Goal: Check status

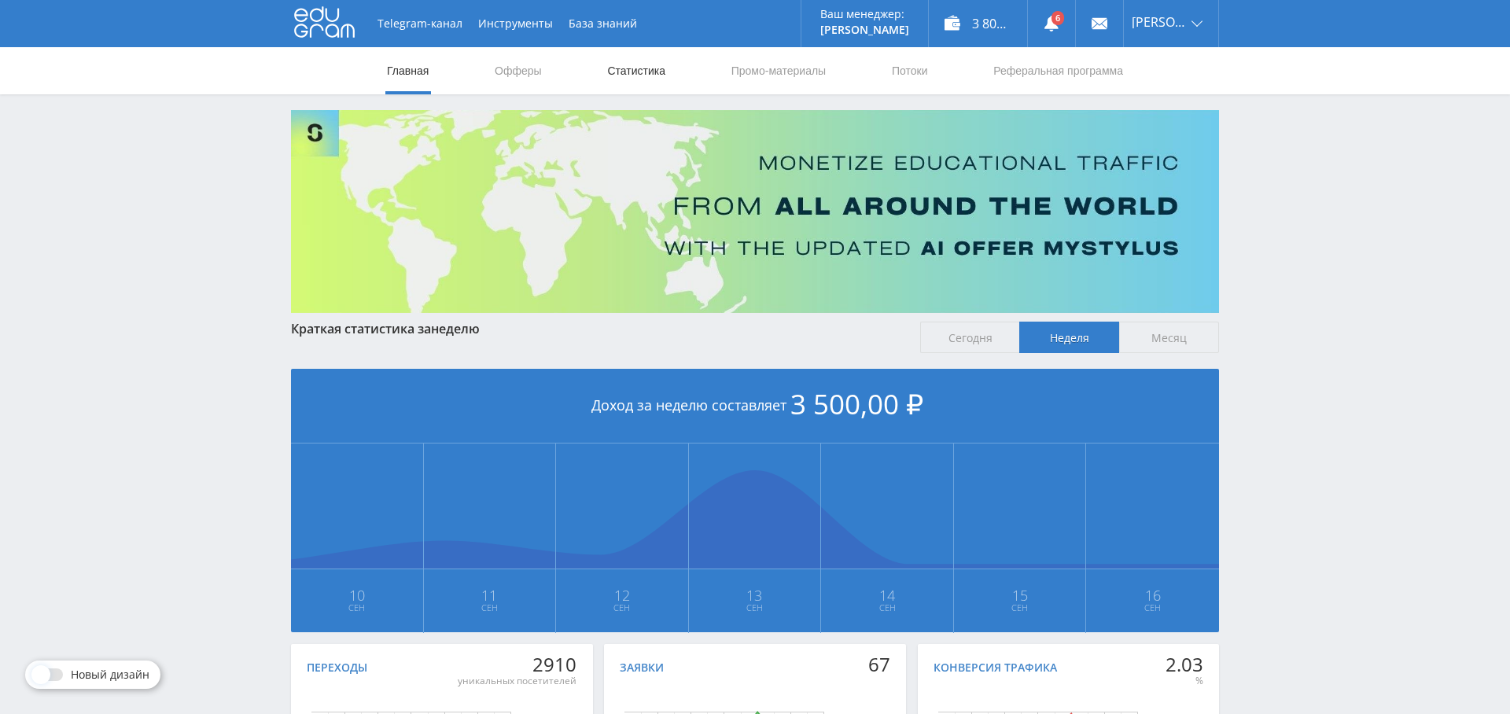
click at [644, 75] on link "Статистика" at bounding box center [635, 70] width 61 height 47
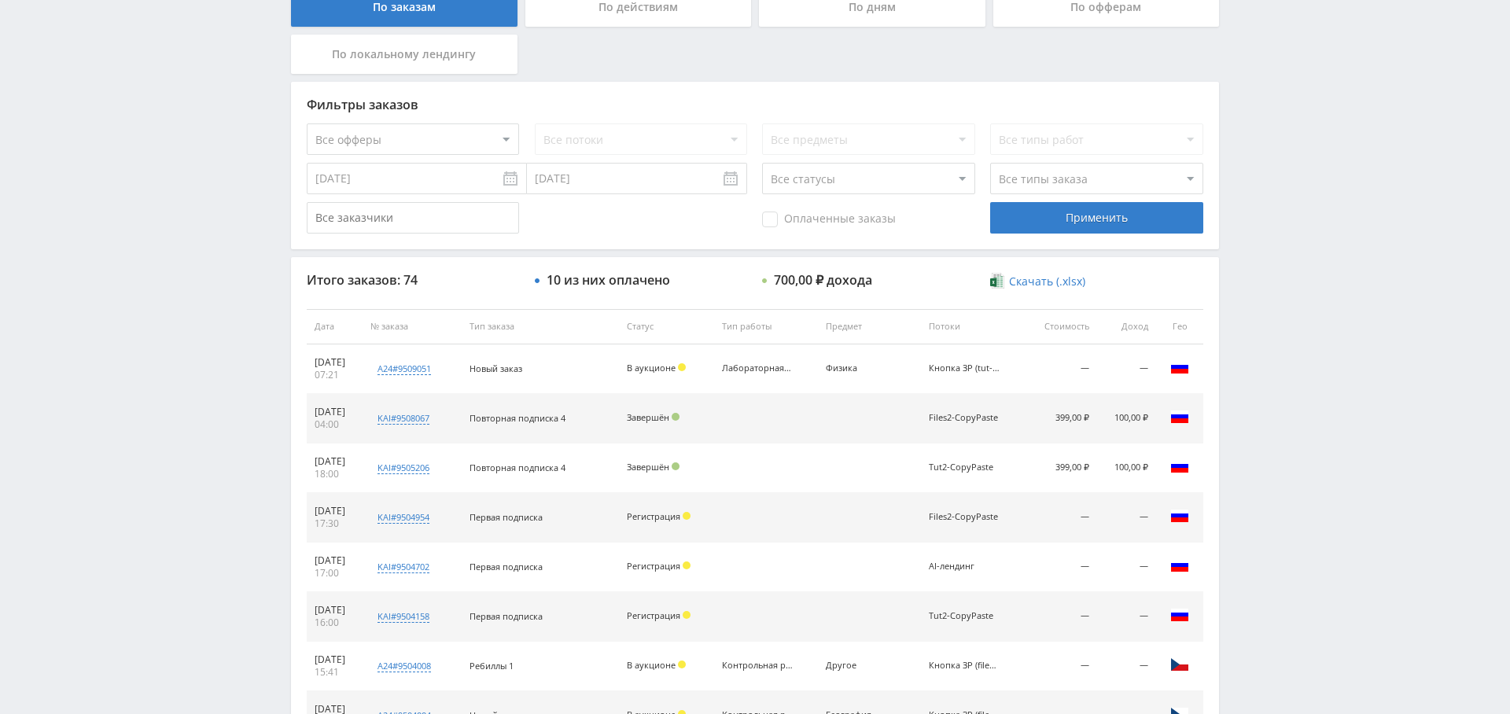
scroll to position [274, 0]
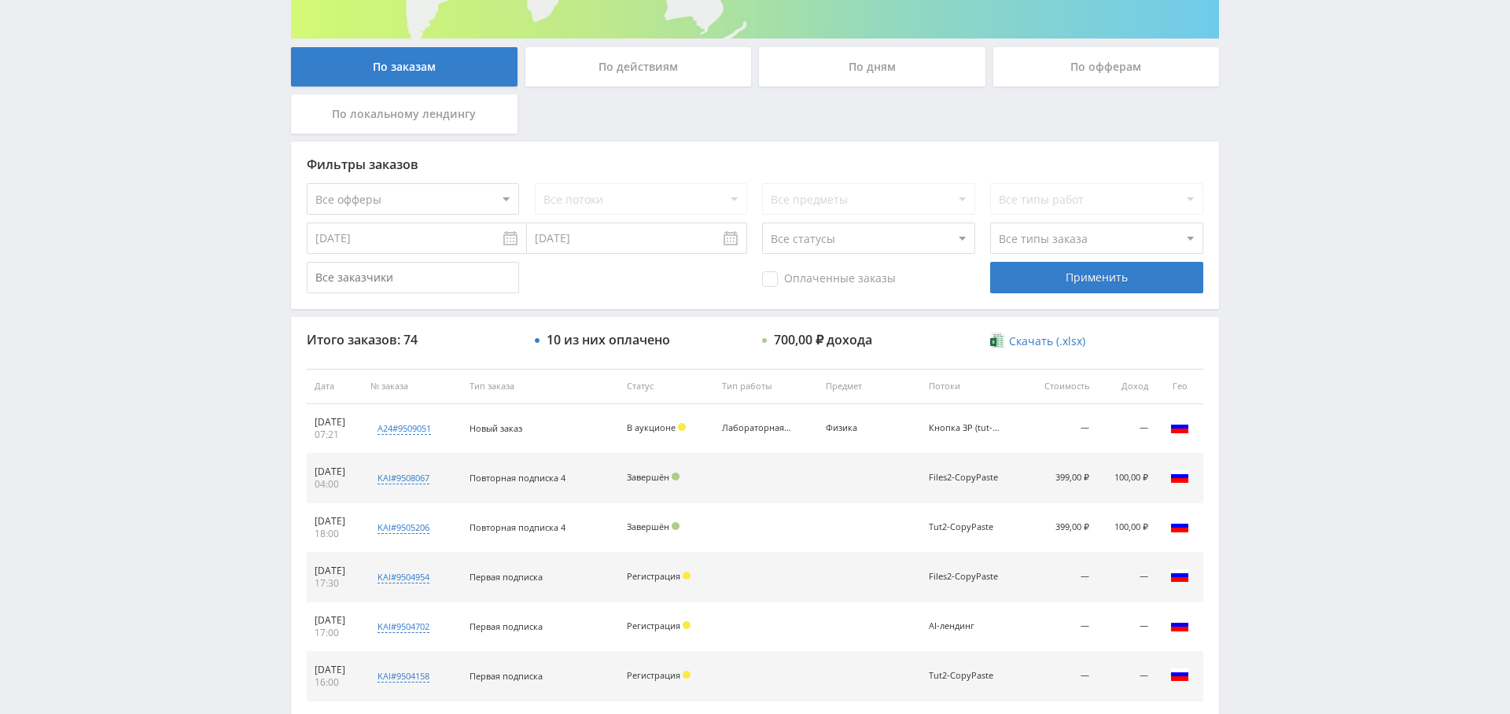
click at [425, 204] on select "Все офферы MyStylus MyStylus - Revshare Кампус AI Studybay Автор24 Studybay [GE…" at bounding box center [413, 198] width 212 height 31
select select "1"
click at [1067, 285] on div "Применить" at bounding box center [1096, 277] width 212 height 31
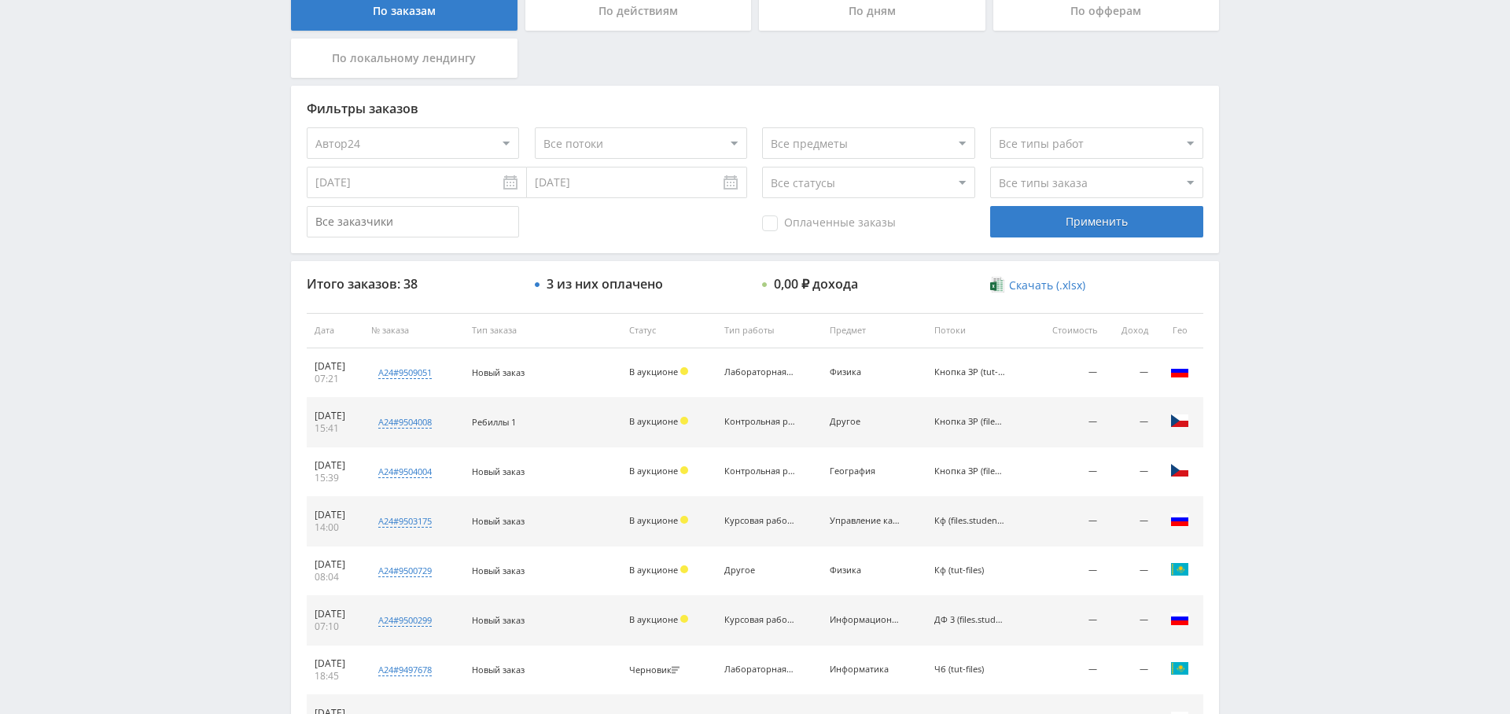
scroll to position [554, 0]
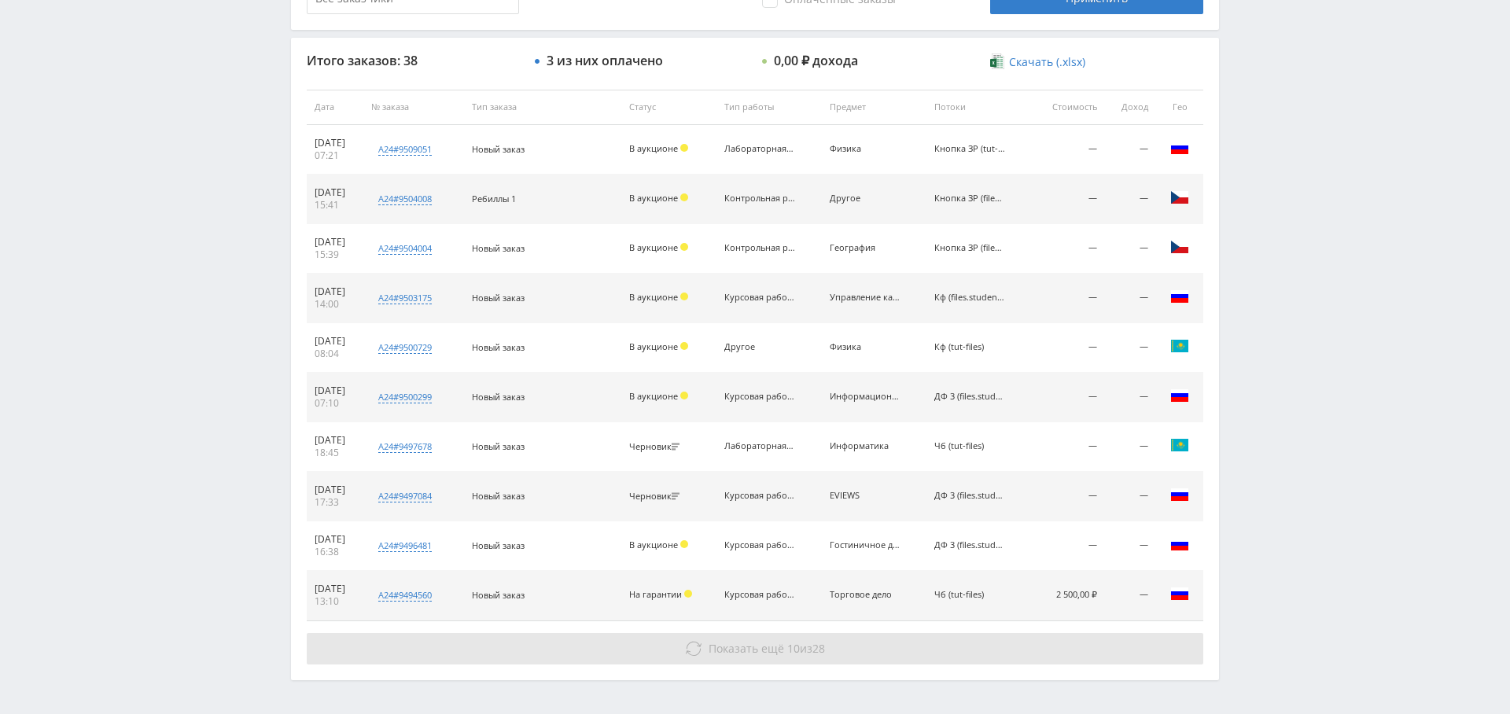
click at [787, 643] on span "10" at bounding box center [793, 648] width 13 height 15
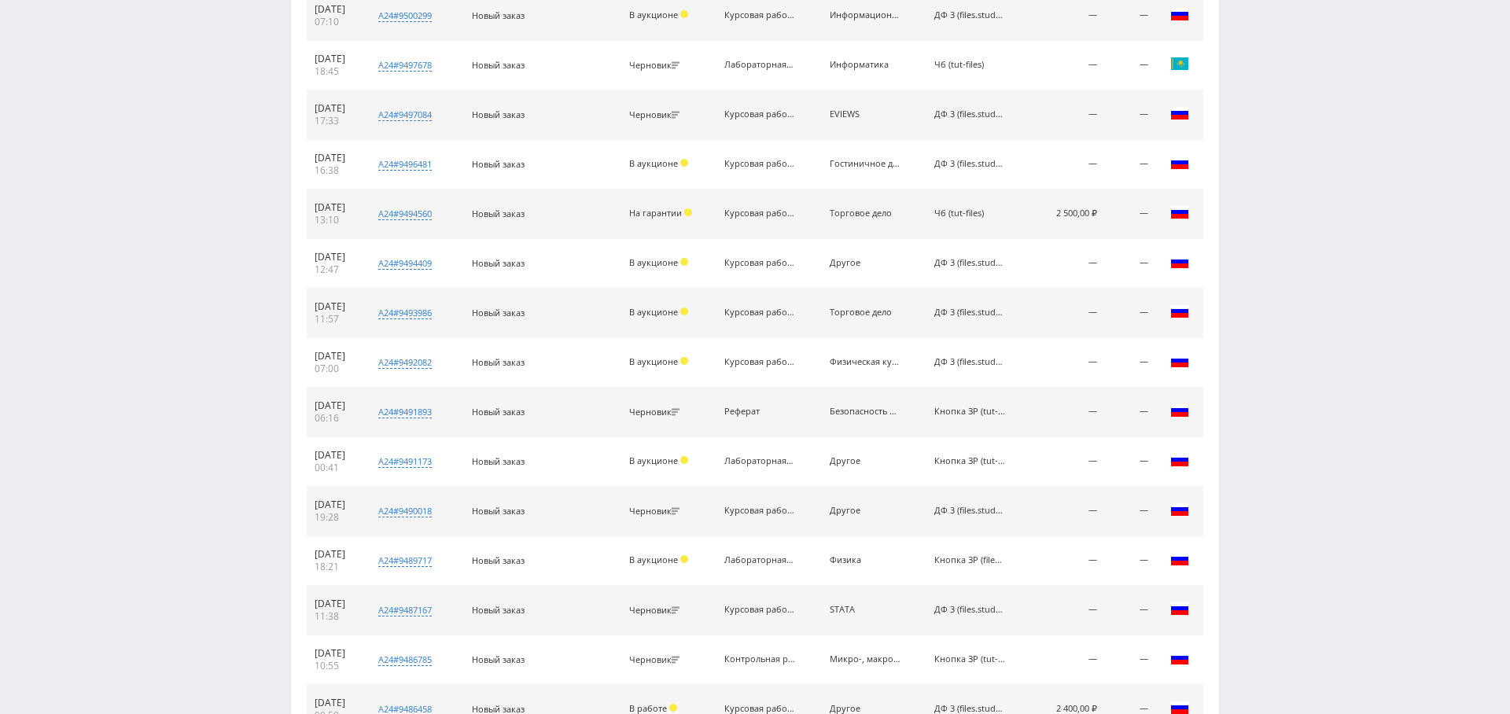
scroll to position [1095, 0]
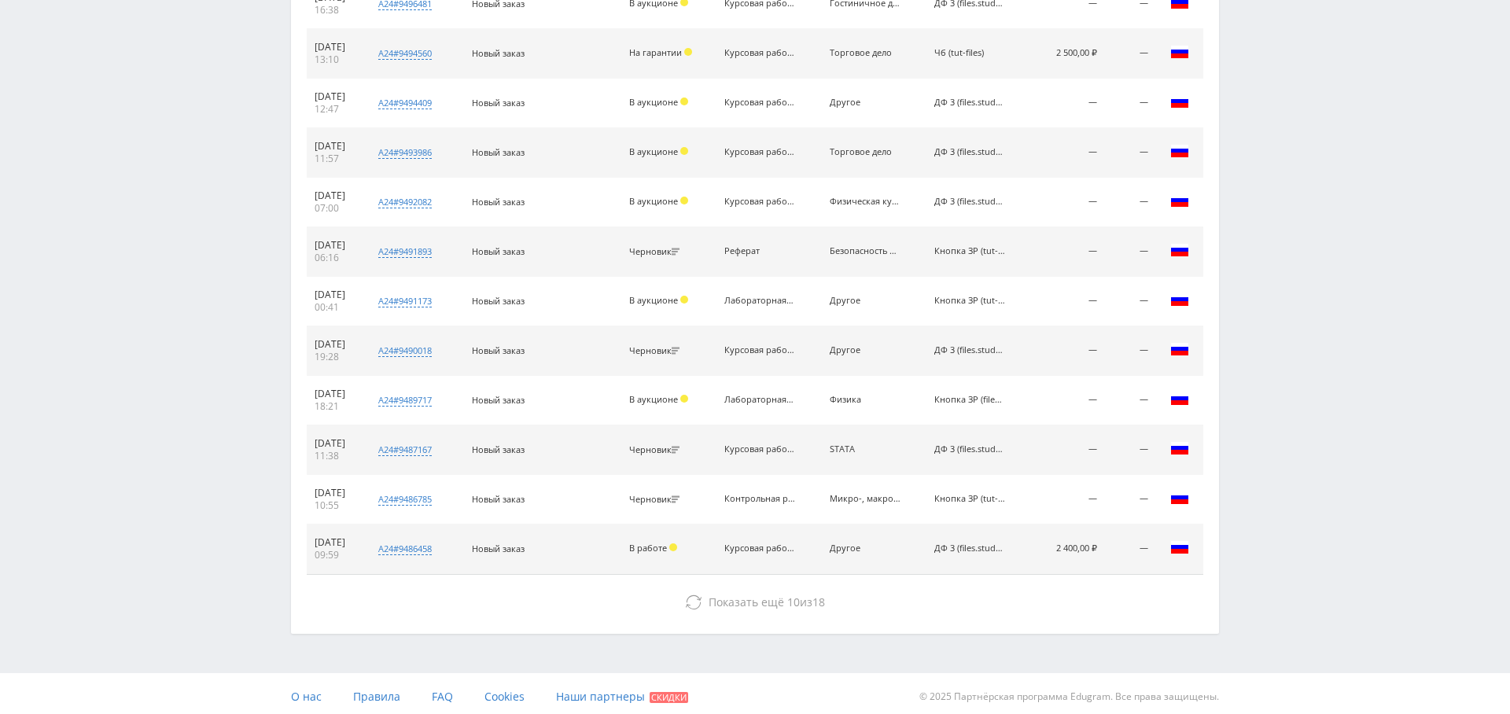
click at [781, 576] on div "Итого заказов: 38 3 из них оплачено 0,00 ₽ дохода Скачать (.xlsx) Дата № заказа…" at bounding box center [755, 64] width 928 height 1137
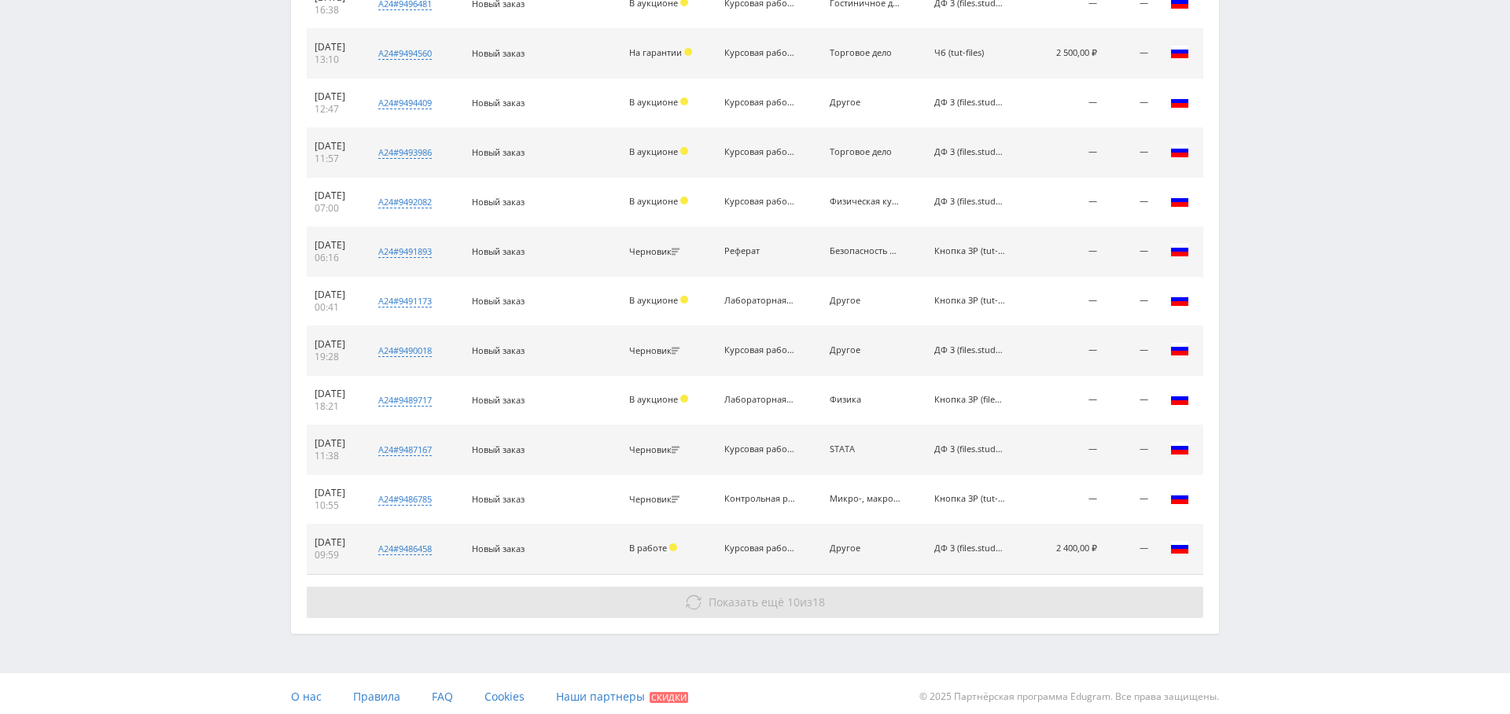
click at [775, 595] on span "Показать ещё" at bounding box center [745, 601] width 75 height 15
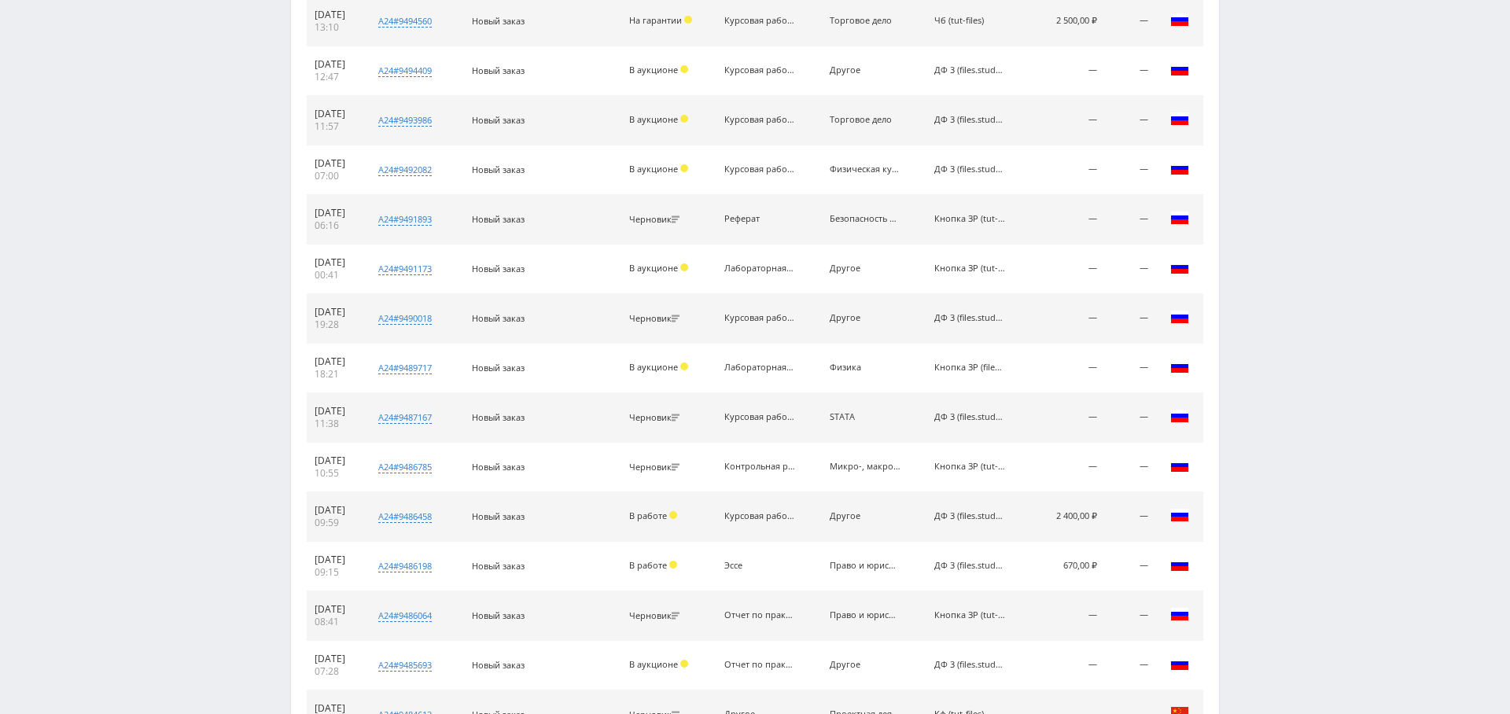
scroll to position [1130, 0]
drag, startPoint x: 977, startPoint y: 556, endPoint x: 1002, endPoint y: 545, distance: 27.5
click at [977, 558] on div "ДФ 3 (files.student-it)" at bounding box center [969, 563] width 71 height 10
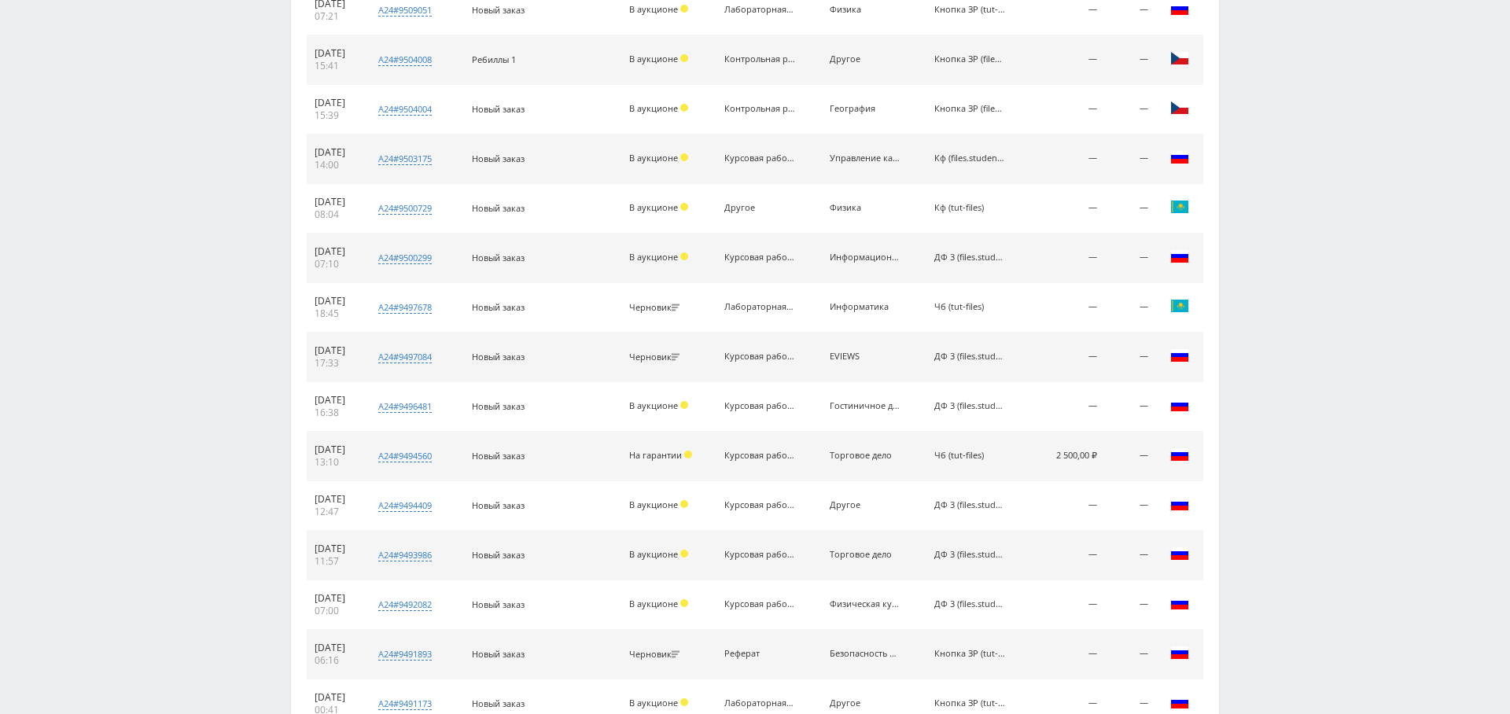
scroll to position [0, 0]
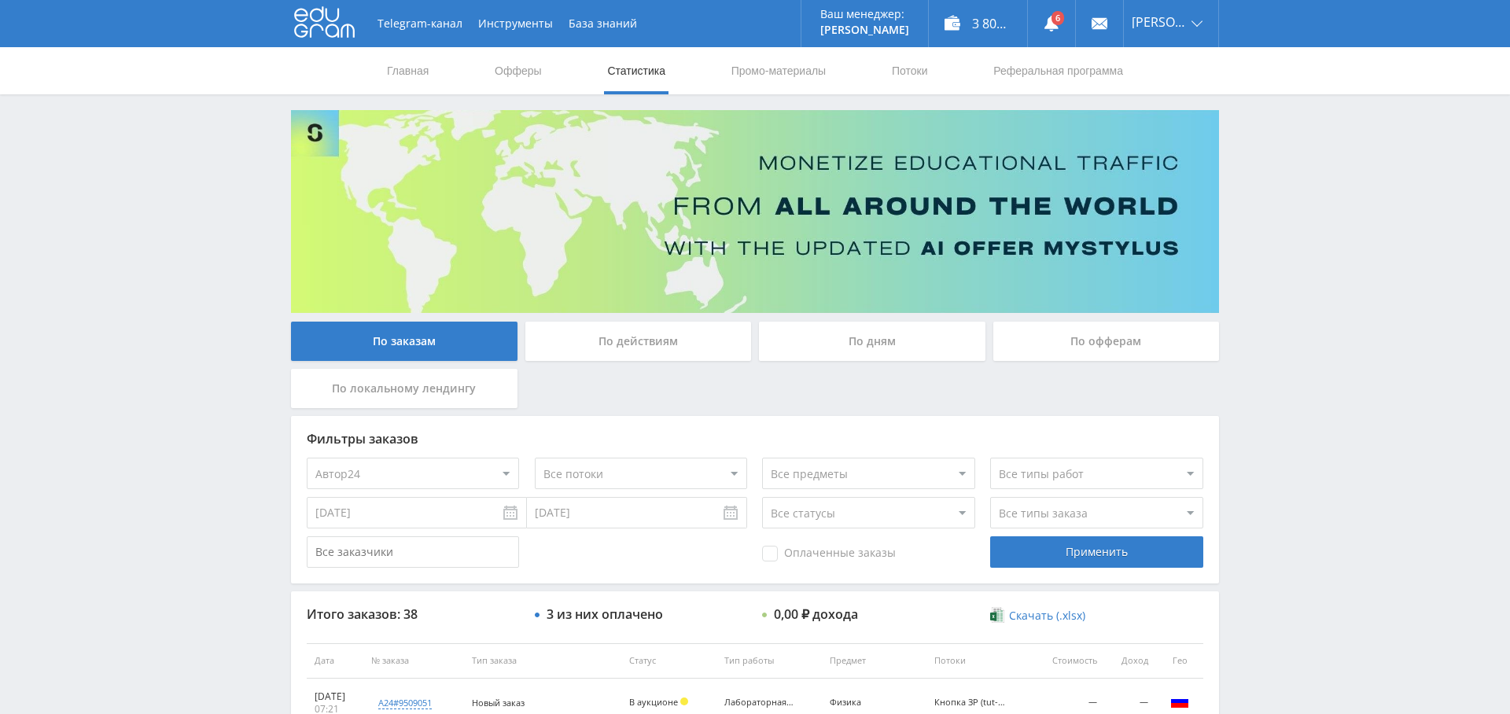
click at [654, 479] on select "Все потоки Кф (baza.diplomsite) Кф (files.student-it) Кф (tut-files) ДФ 3 (file…" at bounding box center [641, 473] width 212 height 31
click at [662, 458] on select "Все потоки Кф (baza.diplomsite) Кф (files.student-it) Кф (tut-files) ДФ 3 (file…" at bounding box center [641, 473] width 212 height 31
click at [693, 484] on select "Все потоки Кф (baza.diplomsite) Кф (files.student-it) Кф (tut-files) ДФ 3 (file…" at bounding box center [641, 473] width 212 height 31
select select "6644253"
click at [535, 458] on select "Все потоки Кф (baza.diplomsite) Кф (files.student-it) Кф (tut-files) ДФ 3 (file…" at bounding box center [641, 473] width 212 height 31
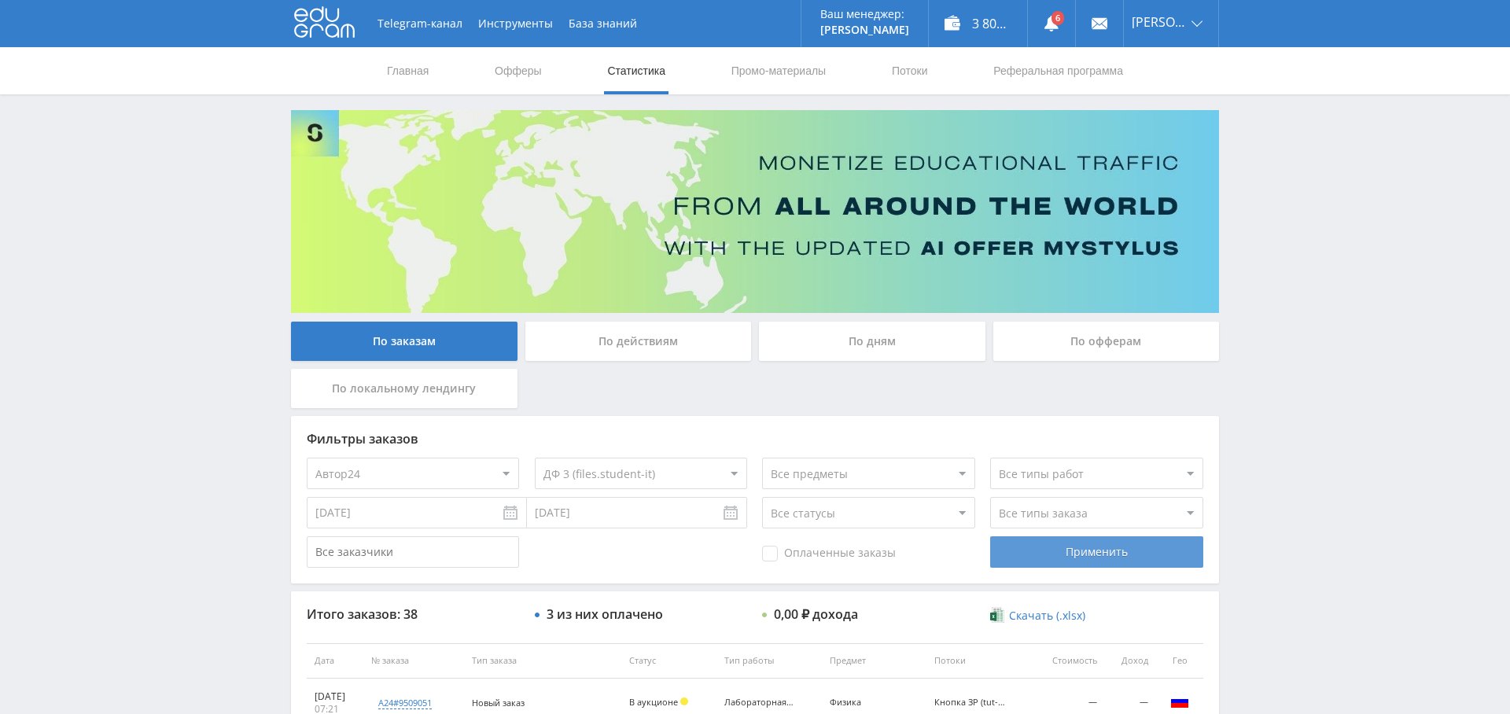
click at [1086, 554] on div "Применить" at bounding box center [1096, 551] width 212 height 31
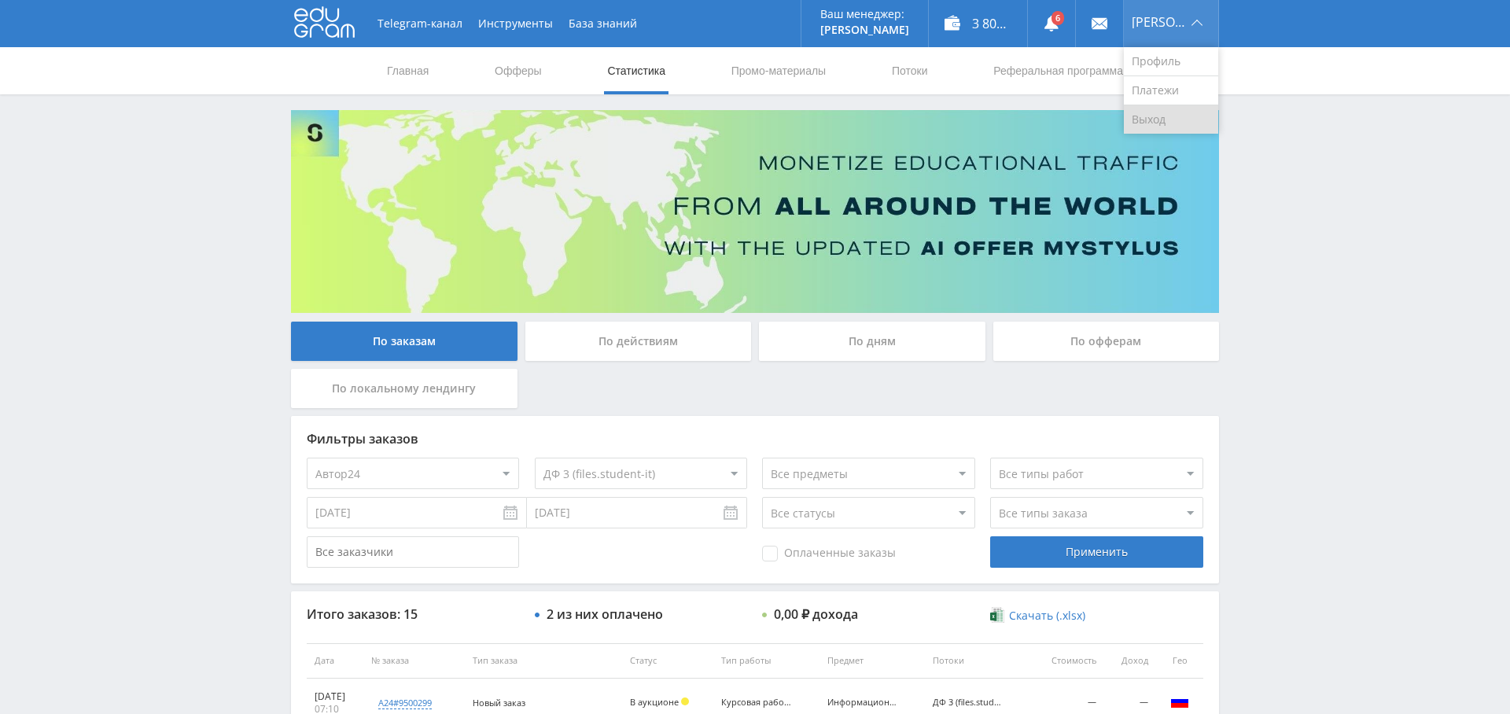
click at [1167, 115] on link "Выход" at bounding box center [1171, 119] width 94 height 28
